Goal: Task Accomplishment & Management: Use online tool/utility

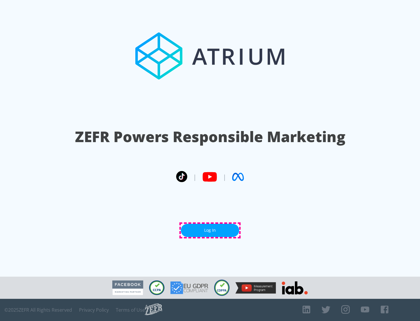
click at [210, 230] on link "Log In" at bounding box center [210, 230] width 58 height 13
